Goal: Check status: Check status

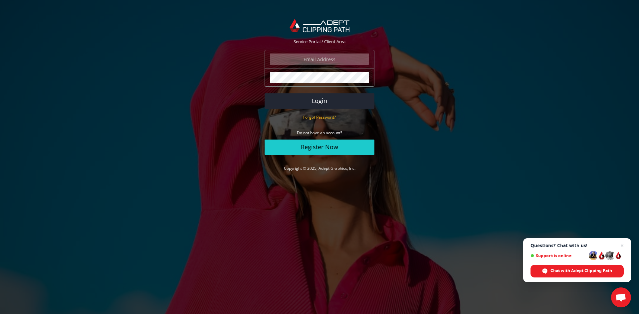
click at [303, 70] on div "The password field is required." at bounding box center [319, 77] width 110 height 19
click at [336, 61] on input "email" at bounding box center [319, 59] width 99 height 11
paste input "[EMAIL_ADDRESS][DOMAIN_NAME]"
type input "[EMAIL_ADDRESS][DOMAIN_NAME]"
drag, startPoint x: 337, startPoint y: 104, endPoint x: 340, endPoint y: 104, distance: 3.3
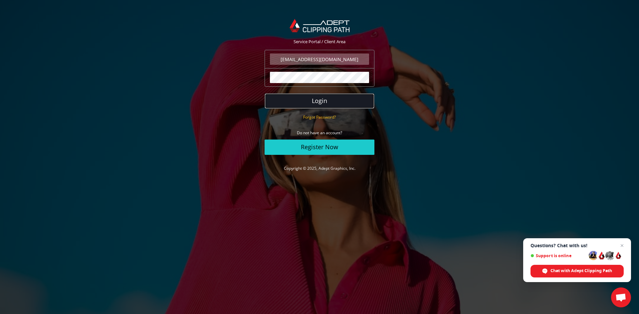
click at [337, 104] on button "Login" at bounding box center [319, 100] width 110 height 15
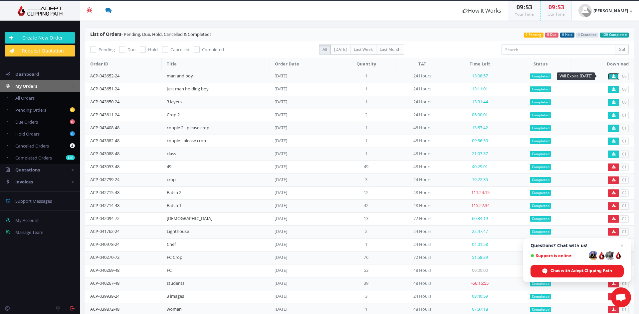
click at [612, 77] on icon at bounding box center [614, 77] width 4 height 4
click at [608, 90] on link at bounding box center [613, 89] width 11 height 7
click at [612, 102] on icon at bounding box center [614, 102] width 4 height 4
